Goal: Task Accomplishment & Management: Use online tool/utility

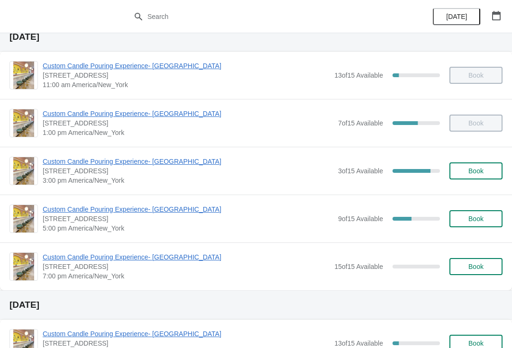
scroll to position [38, 0]
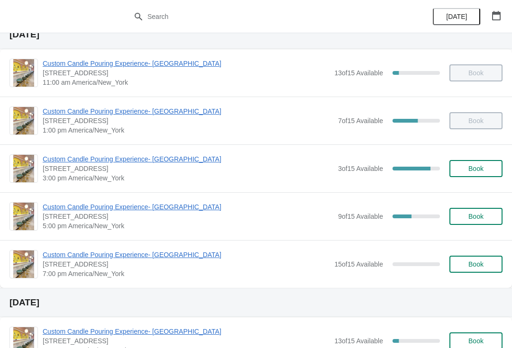
click at [129, 211] on span "Custom Candle Pouring Experience- [GEOGRAPHIC_DATA]" at bounding box center [188, 206] width 291 height 9
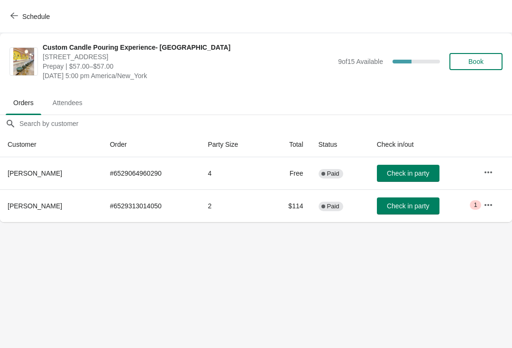
click at [14, 23] on button "Schedule" at bounding box center [31, 16] width 53 height 17
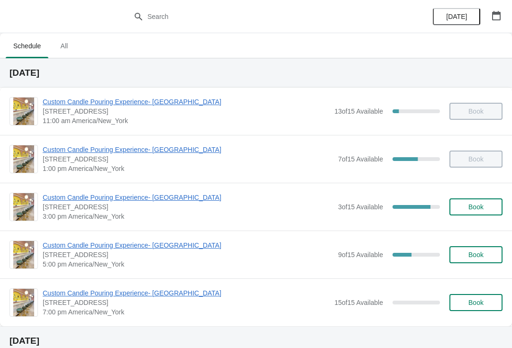
click at [110, 185] on div "Custom Candle Pouring Experience- Delray Beach 415 East Atlantic Avenue, Delray…" at bounding box center [256, 207] width 512 height 48
click at [110, 187] on div "Custom Candle Pouring Experience- Delray Beach 415 East Atlantic Avenue, Delray…" at bounding box center [256, 207] width 512 height 48
click at [111, 193] on span "Custom Candle Pouring Experience- [GEOGRAPHIC_DATA]" at bounding box center [188, 197] width 291 height 9
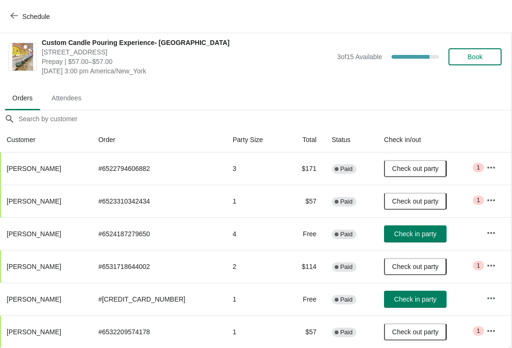
scroll to position [5, 0]
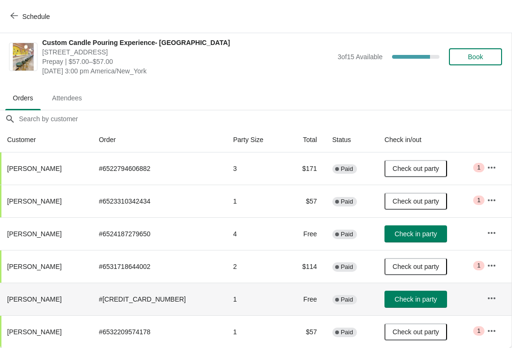
click at [490, 299] on icon "button" at bounding box center [492, 299] width 8 height 2
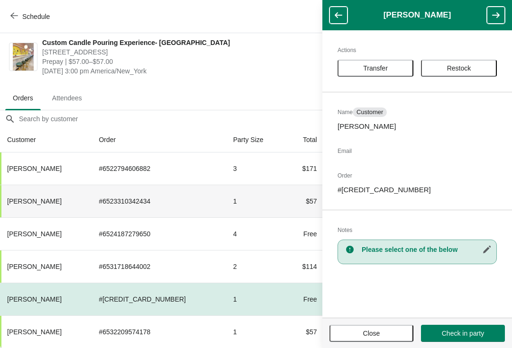
click at [91, 186] on th "[PERSON_NAME]" at bounding box center [46, 201] width 92 height 33
click at [392, 330] on span "Close" at bounding box center [371, 334] width 67 height 8
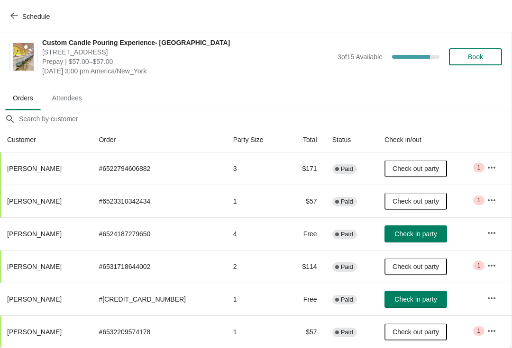
click at [494, 196] on icon "button" at bounding box center [491, 200] width 9 height 9
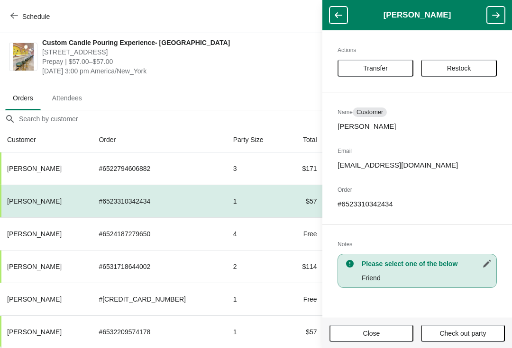
click at [368, 327] on button "Close" at bounding box center [372, 333] width 84 height 17
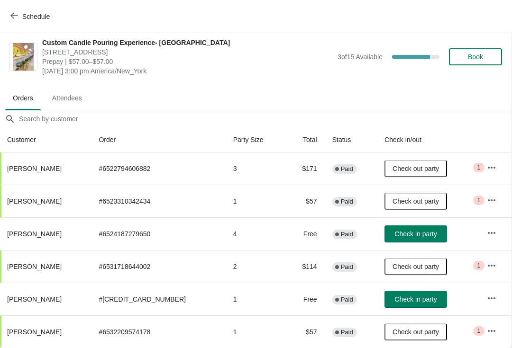
click at [490, 236] on icon "button" at bounding box center [491, 233] width 9 height 9
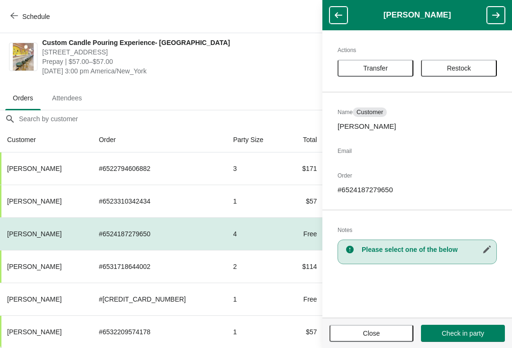
click at [381, 330] on span "Close" at bounding box center [371, 334] width 67 height 8
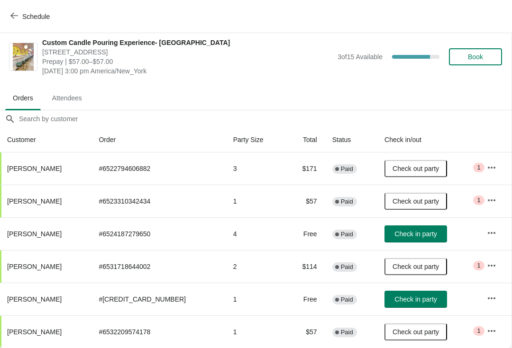
click at [17, 9] on button "Schedule" at bounding box center [31, 16] width 53 height 17
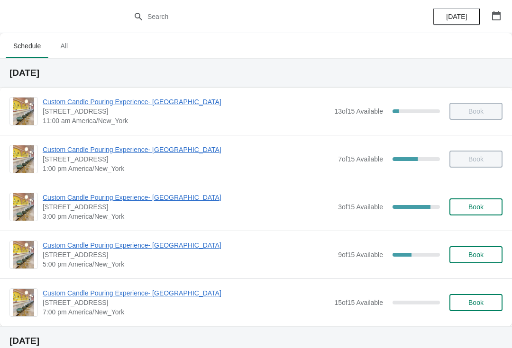
click at [98, 248] on span "Custom Candle Pouring Experience- [GEOGRAPHIC_DATA]" at bounding box center [188, 245] width 291 height 9
click at [81, 202] on span "Custom Candle Pouring Experience- [GEOGRAPHIC_DATA]" at bounding box center [188, 197] width 291 height 9
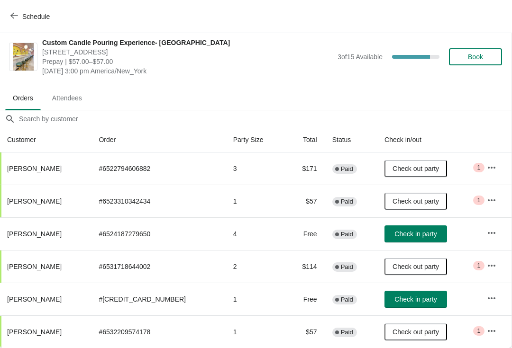
scroll to position [5, 0]
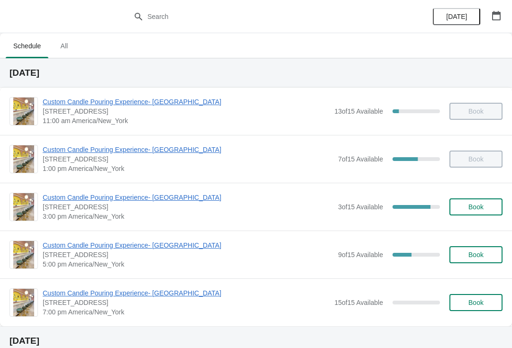
click at [163, 201] on span "Custom Candle Pouring Experience- [GEOGRAPHIC_DATA]" at bounding box center [188, 197] width 291 height 9
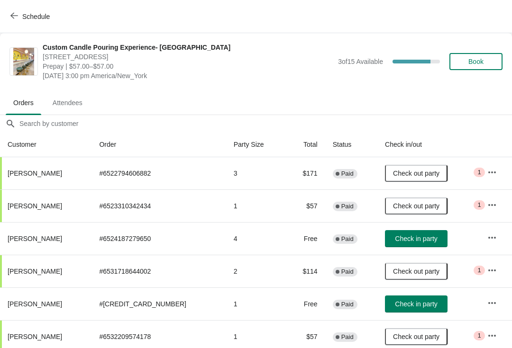
click at [410, 239] on span "Check in party" at bounding box center [416, 239] width 42 height 8
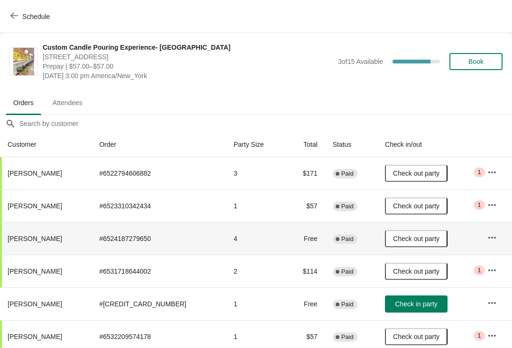
click at [415, 303] on span "Check in party" at bounding box center [416, 305] width 42 height 8
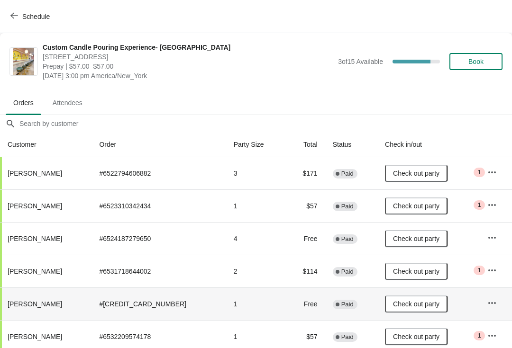
click at [14, 18] on icon "button" at bounding box center [14, 16] width 8 height 8
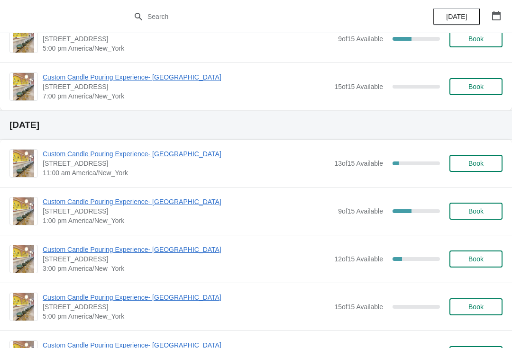
scroll to position [213, 0]
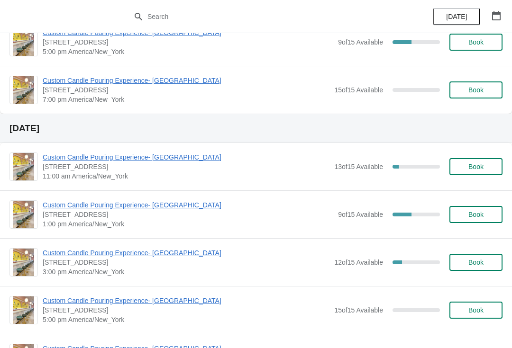
click at [74, 210] on span "Custom Candle Pouring Experience- [GEOGRAPHIC_DATA]" at bounding box center [188, 205] width 291 height 9
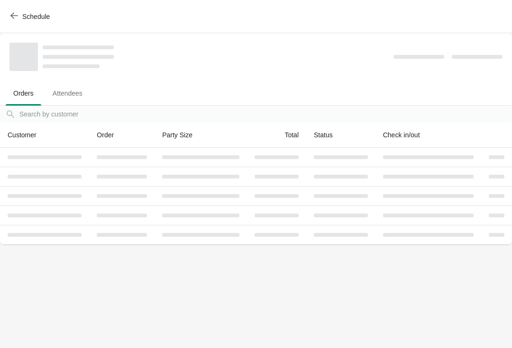
scroll to position [0, 0]
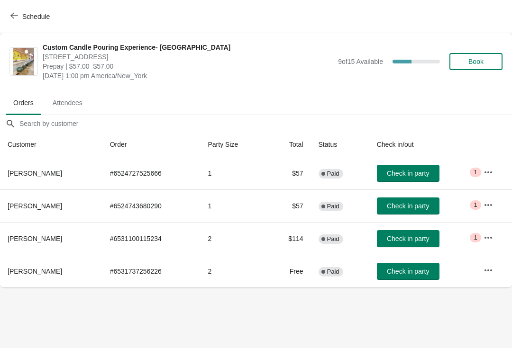
click at [21, 9] on button "Schedule" at bounding box center [31, 16] width 53 height 17
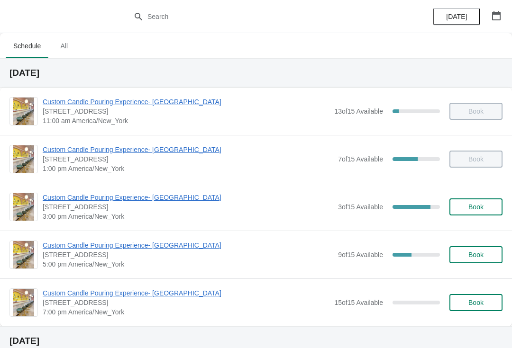
click at [186, 197] on span "Custom Candle Pouring Experience- [GEOGRAPHIC_DATA]" at bounding box center [188, 197] width 291 height 9
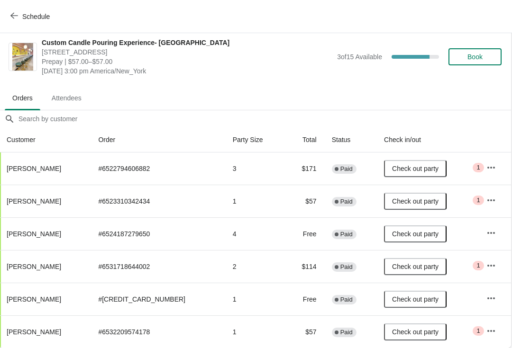
scroll to position [5, 0]
